Goal: Task Accomplishment & Management: Manage account settings

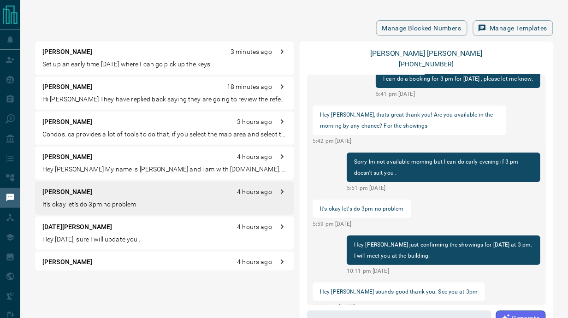
click at [77, 125] on p "[PERSON_NAME]" at bounding box center [67, 122] width 50 height 10
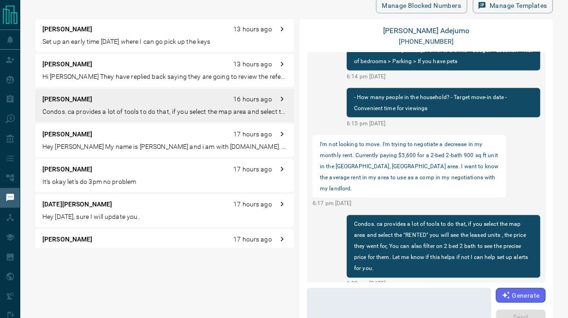
scroll to position [44, 0]
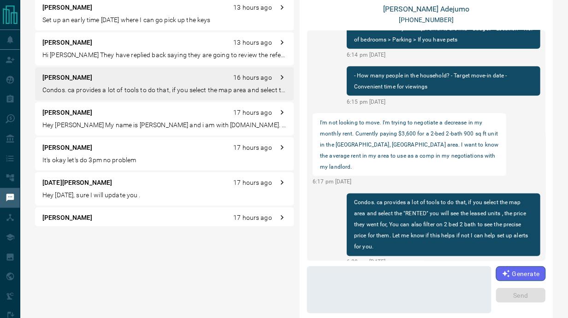
click at [60, 121] on p "Hey [PERSON_NAME] My name is [PERSON_NAME] and i am with [DOMAIN_NAME]. I have …" at bounding box center [164, 125] width 244 height 10
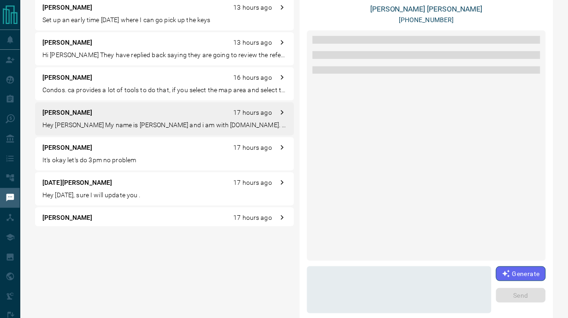
scroll to position [0, 0]
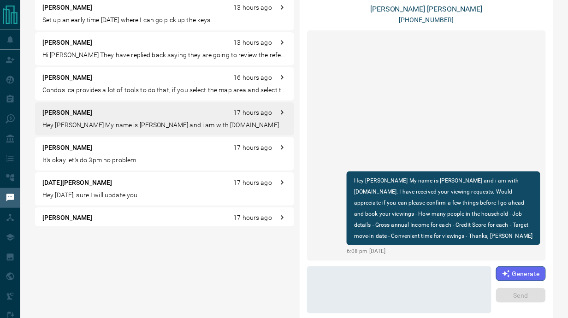
click at [98, 6] on div "[PERSON_NAME] 13 hours ago" at bounding box center [164, 8] width 244 height 10
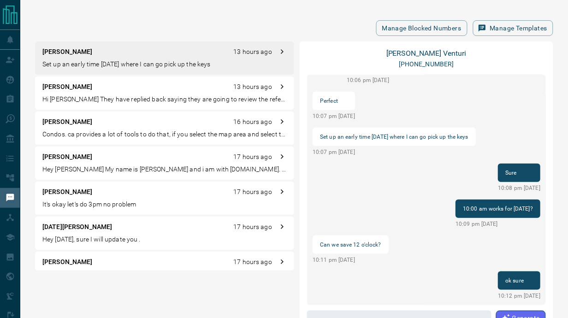
click at [118, 97] on p "Hi [PERSON_NAME] They have replied back saying they are going to review the ref…" at bounding box center [164, 99] width 244 height 10
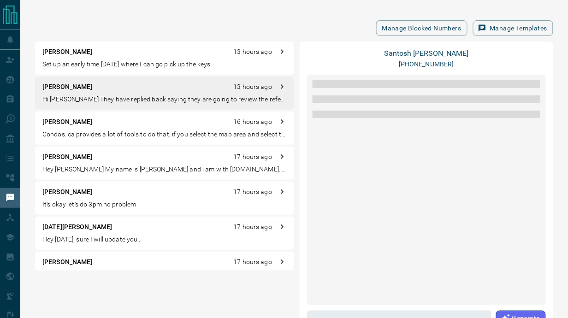
scroll to position [974, 0]
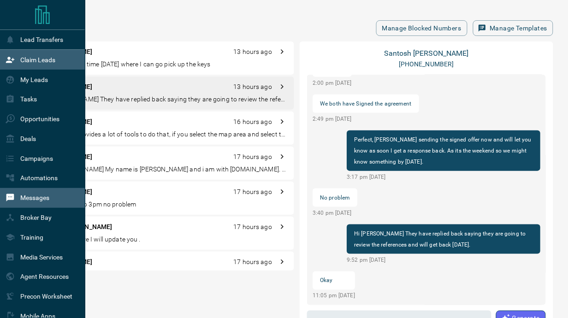
click at [33, 57] on p "Claim Leads" at bounding box center [37, 59] width 35 height 7
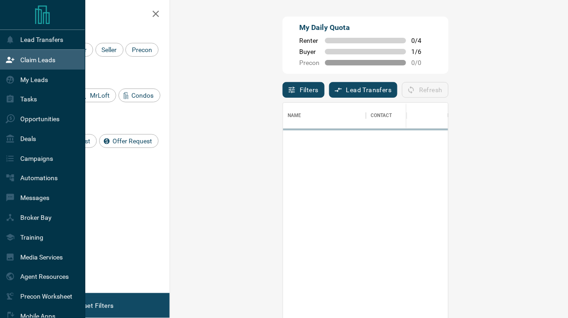
scroll to position [233, 365]
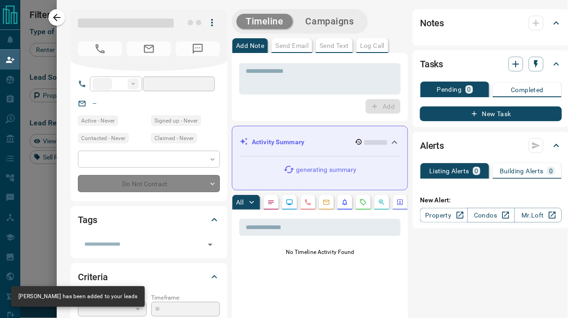
type input "**"
type input "**********"
type input "**"
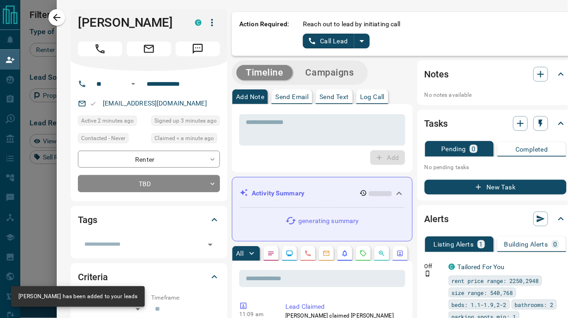
click at [361, 42] on button "split button" at bounding box center [362, 41] width 16 height 15
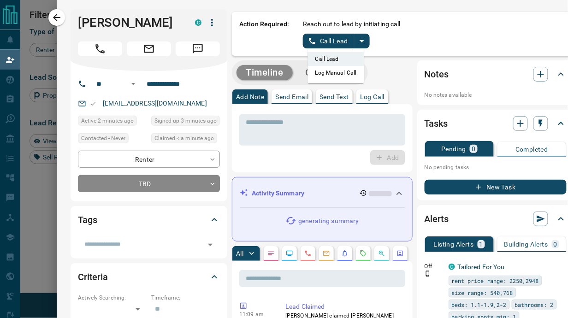
click at [327, 76] on li "Log Manual Call" at bounding box center [336, 73] width 56 height 14
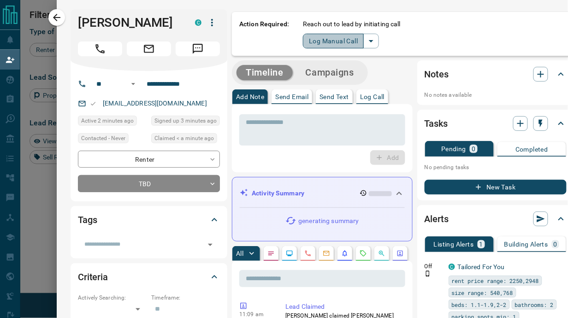
click at [313, 41] on button "Log Manual Call" at bounding box center [333, 41] width 61 height 15
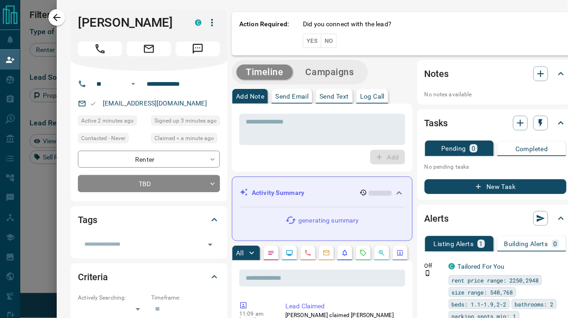
click at [307, 42] on button "Yes" at bounding box center [312, 41] width 18 height 14
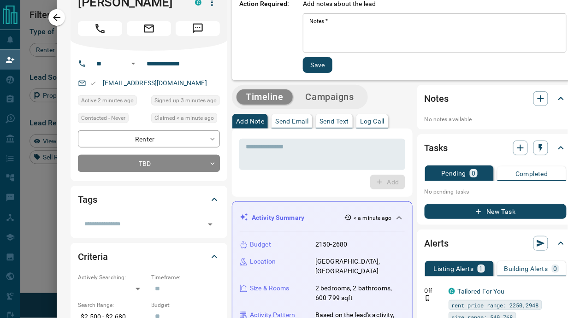
scroll to position [0, 0]
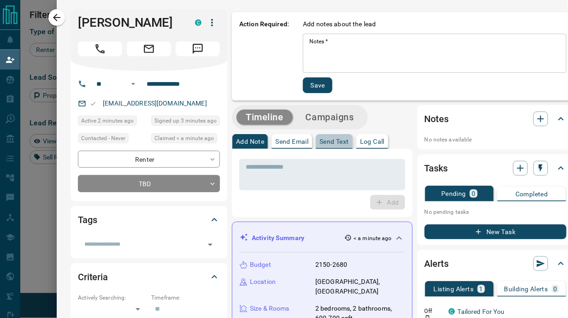
click at [330, 140] on p "Send Text" at bounding box center [334, 141] width 30 height 6
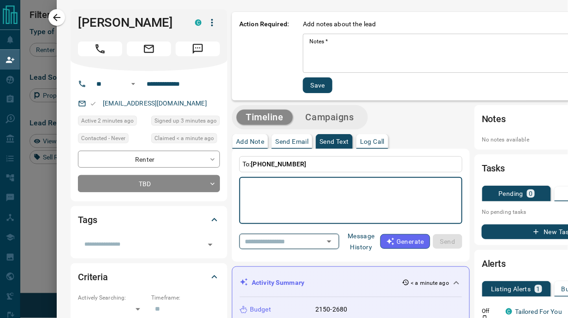
click at [327, 241] on icon "Open" at bounding box center [329, 242] width 5 height 2
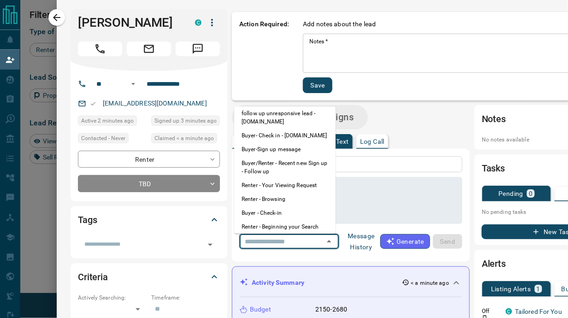
scroll to position [68, 0]
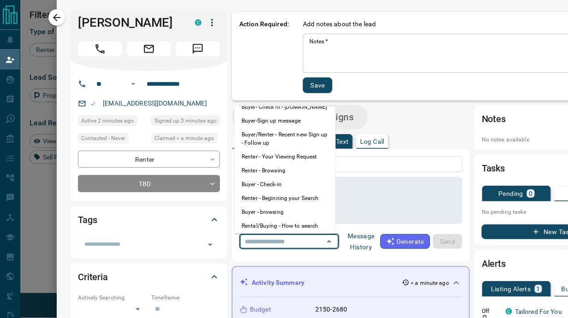
click at [276, 168] on li "Renter - Browsing" at bounding box center [284, 171] width 101 height 14
type textarea "**********"
type input "**********"
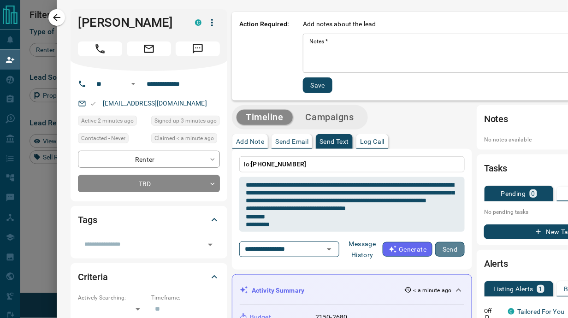
click at [441, 251] on button "Send" at bounding box center [450, 249] width 30 height 15
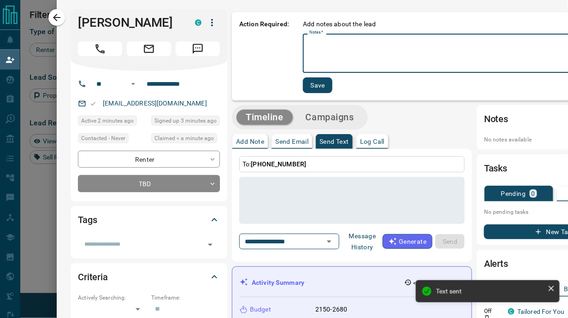
click at [358, 58] on textarea "Notes   *" at bounding box center [464, 53] width 310 height 31
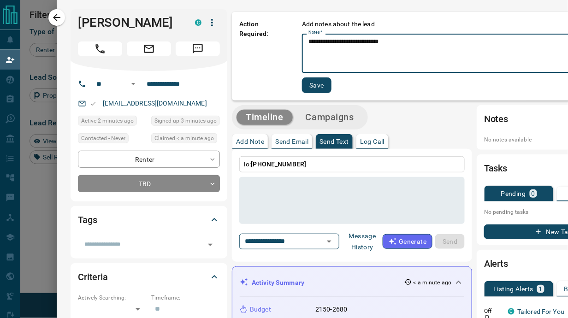
type textarea "**********"
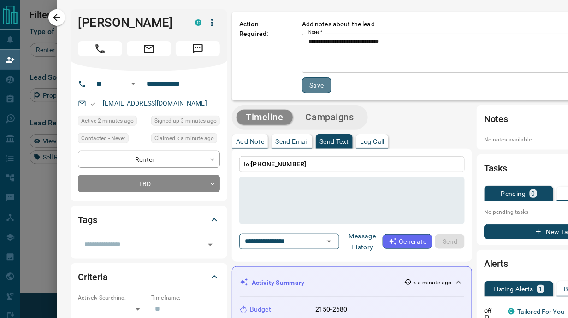
click at [314, 81] on button "Save" at bounding box center [317, 85] width 30 height 16
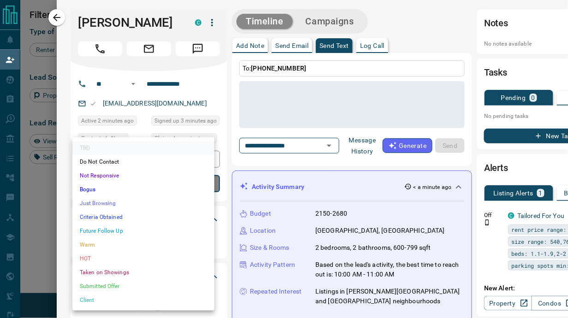
click at [150, 182] on body "Lead Transfers Claim Leads My Leads Tasks Opportunities Deals Campaigns Automat…" at bounding box center [284, 142] width 568 height 284
click at [103, 205] on li "Just Browsing" at bounding box center [143, 203] width 142 height 14
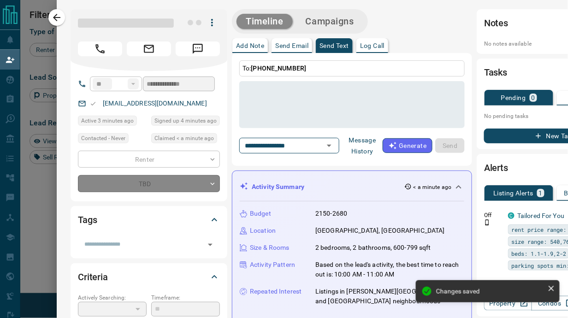
type input "*"
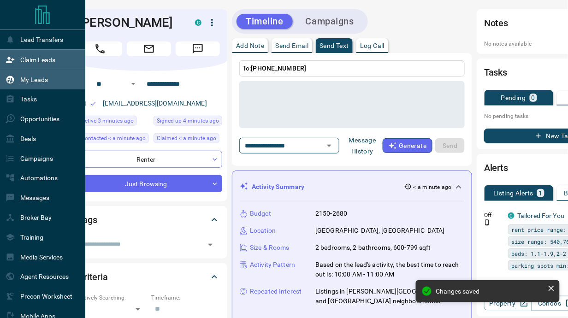
click at [33, 80] on p "My Leads" at bounding box center [34, 79] width 28 height 7
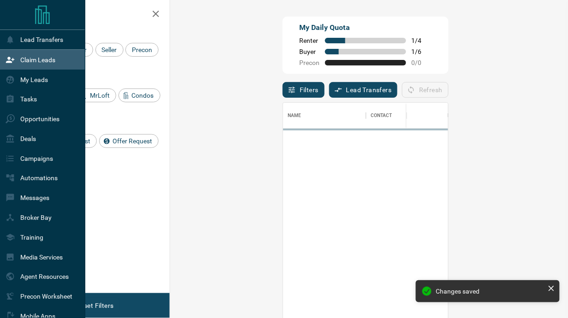
scroll to position [233, 365]
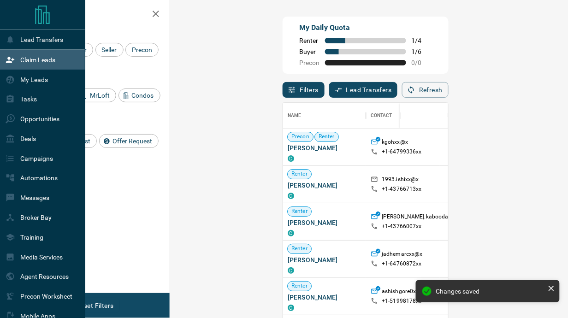
click at [44, 59] on p "Claim Leads" at bounding box center [37, 59] width 35 height 7
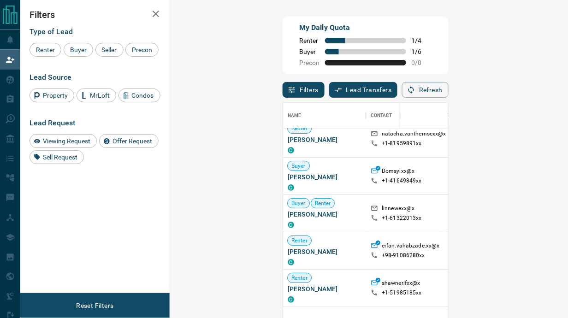
scroll to position [928, 0]
